Goal: Task Accomplishment & Management: Complete application form

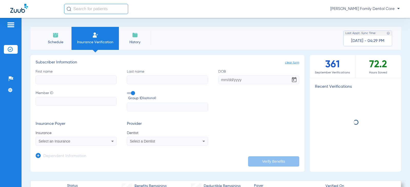
click at [78, 82] on input "First name" at bounding box center [76, 80] width 81 height 9
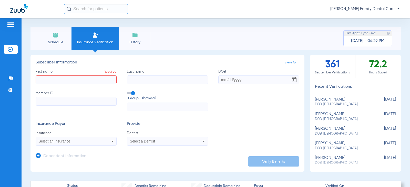
click at [62, 83] on input "First name Required" at bounding box center [76, 80] width 81 height 9
type input "[PERSON_NAME]"
type input "[DATE]"
click at [50, 99] on input "Member ID" at bounding box center [76, 101] width 81 height 9
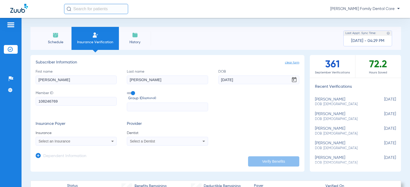
type input "108246769"
click at [94, 141] on div "Select an Insurance" at bounding box center [69, 142] width 60 height 4
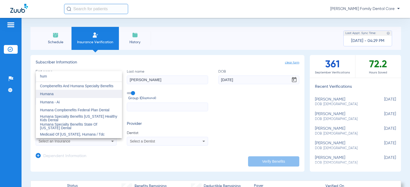
type input "hum"
click at [47, 95] on span "Humana" at bounding box center [47, 94] width 14 height 4
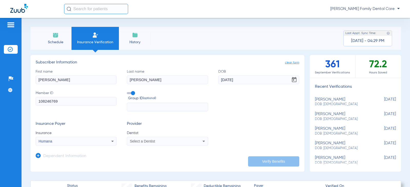
click at [137, 141] on span "Select a Dentist" at bounding box center [142, 142] width 25 height 4
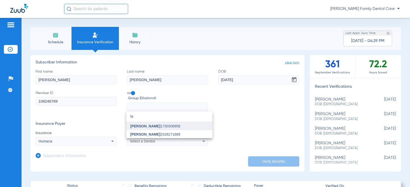
type input "fa"
click at [156, 127] on span "[PERSON_NAME]" at bounding box center [146, 126] width 30 height 4
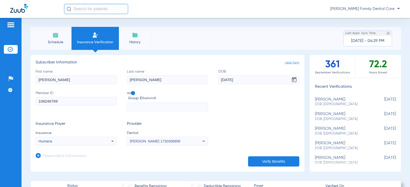
click at [272, 162] on button "Verify Benefits" at bounding box center [273, 162] width 51 height 10
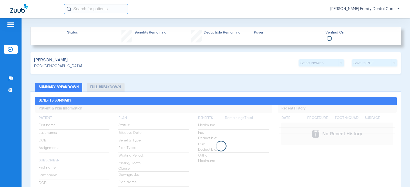
scroll to position [192, 0]
